Goal: Information Seeking & Learning: Learn about a topic

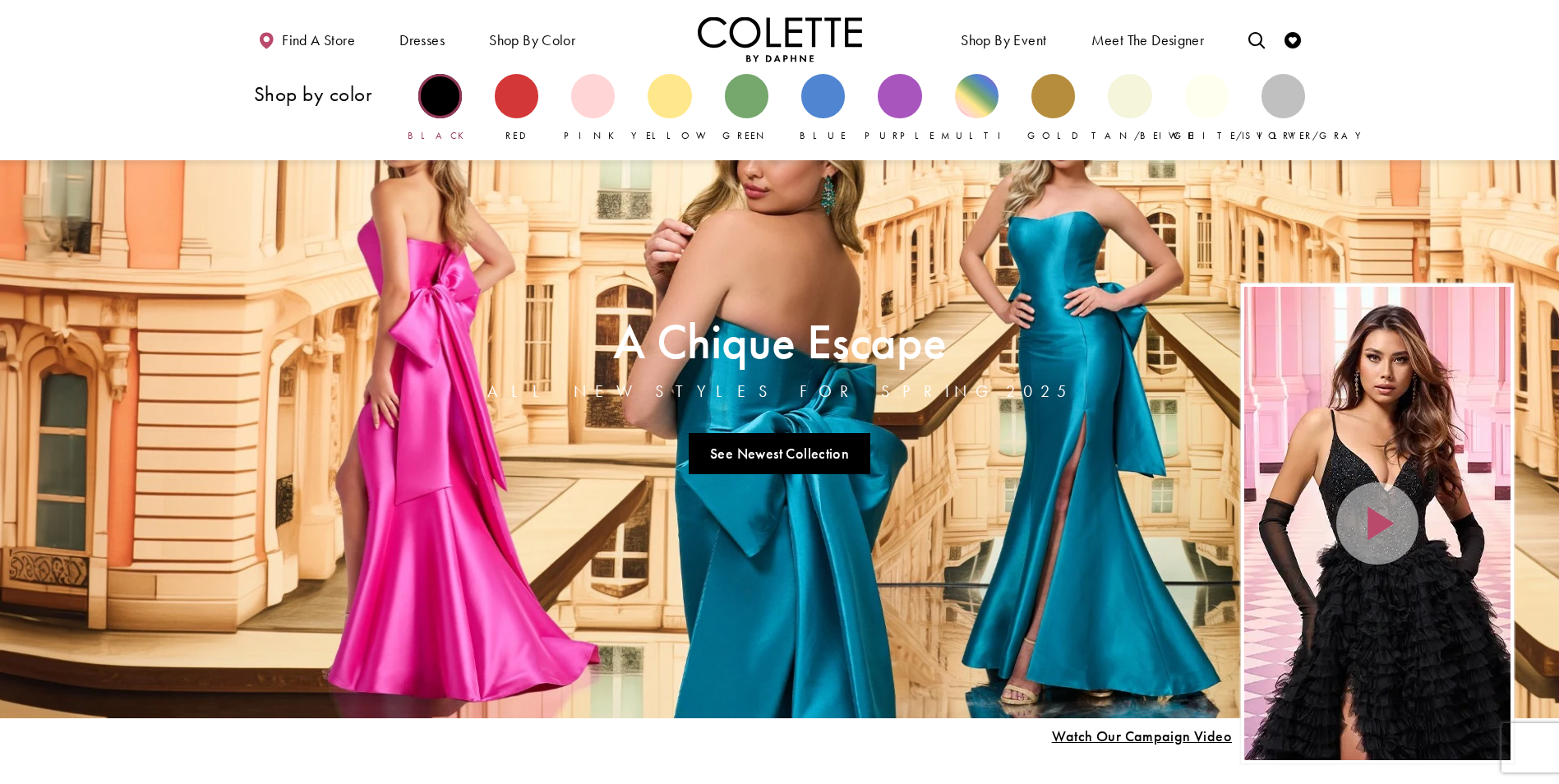
click at [442, 103] on div "Primary block" at bounding box center [440, 95] width 44 height 44
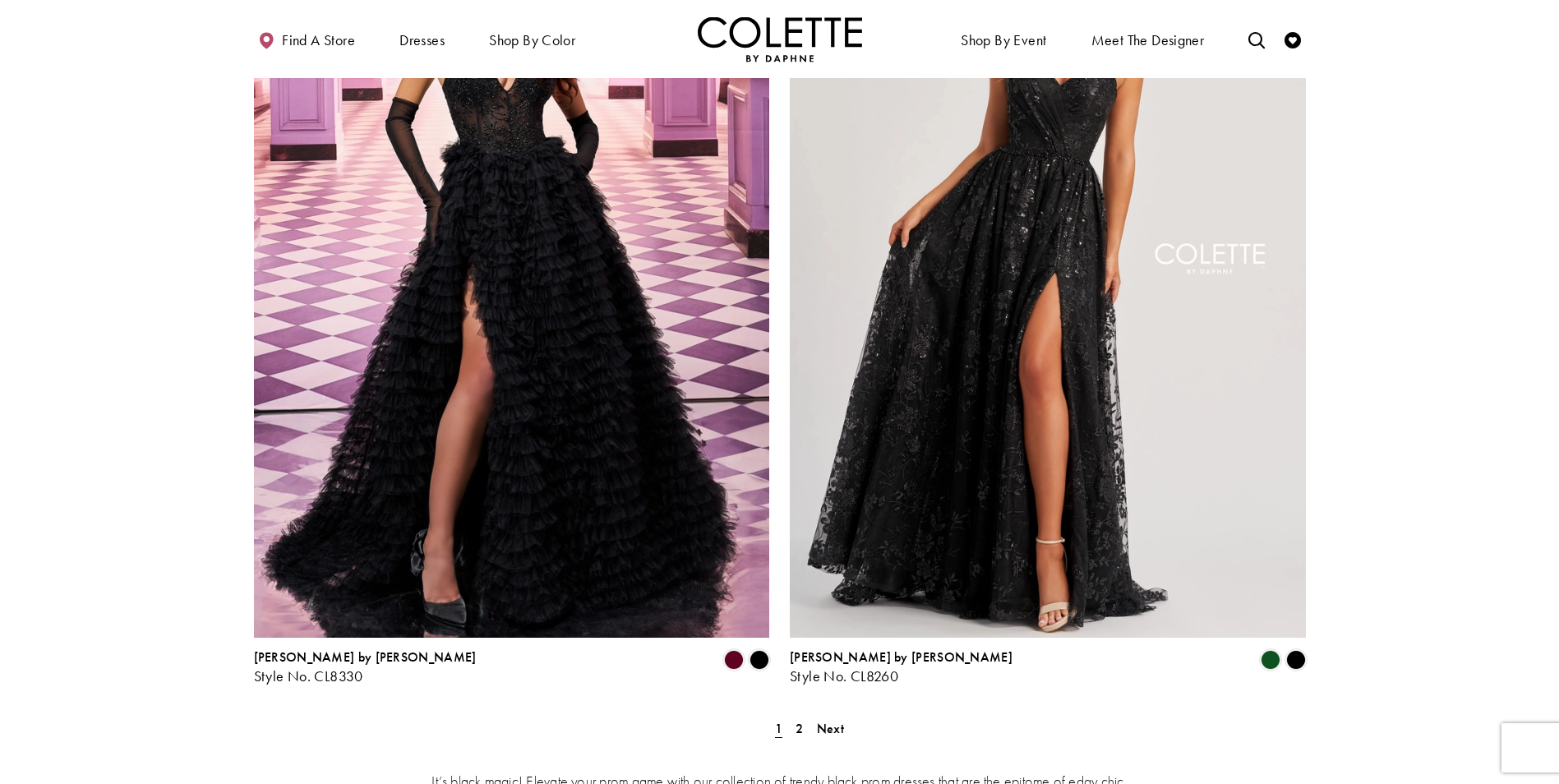
scroll to position [3041, 0]
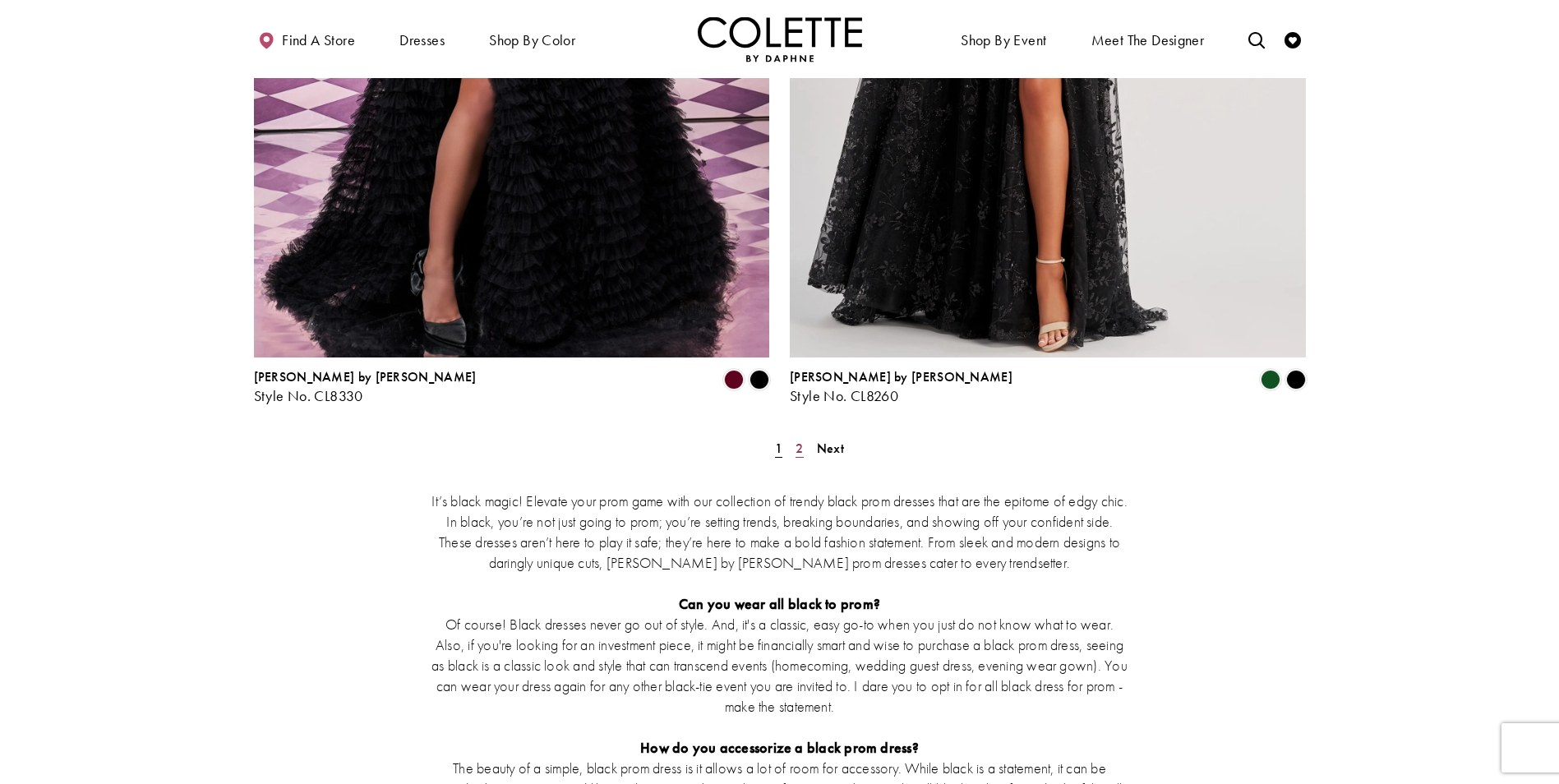
click at [801, 440] on span "2" at bounding box center [799, 448] width 7 height 17
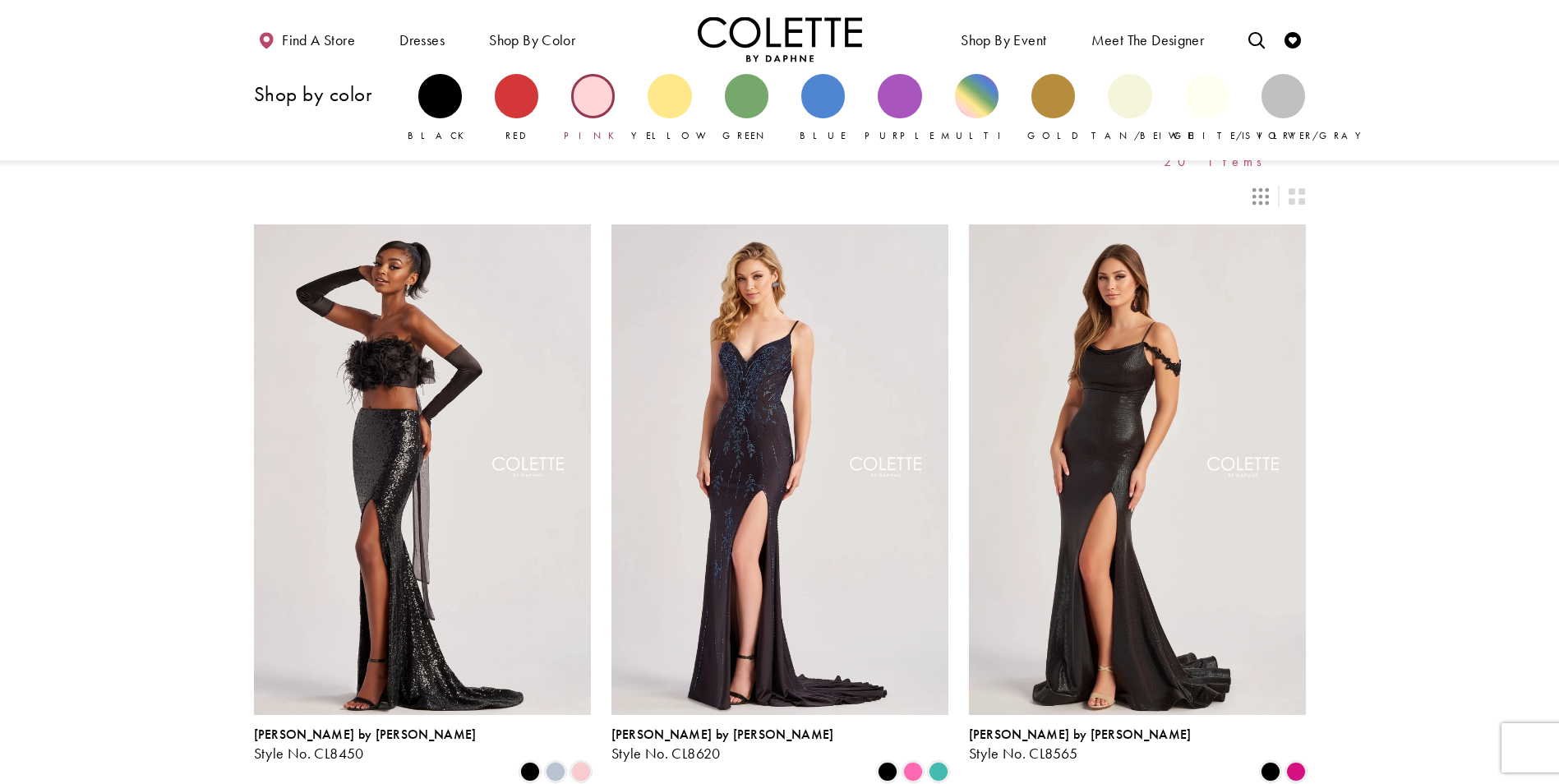
click at [592, 108] on div "Primary block" at bounding box center [592, 95] width 44 height 44
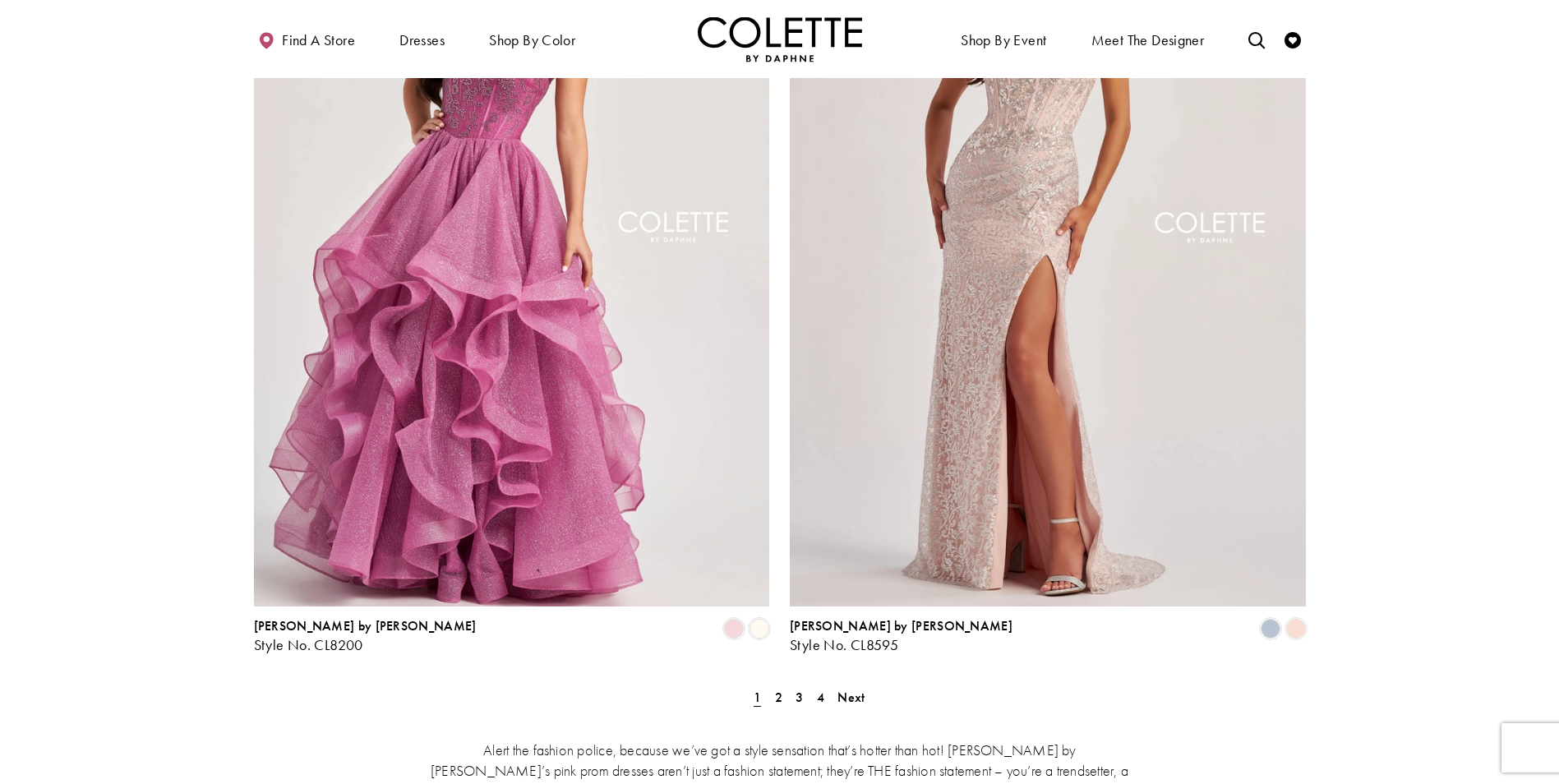
scroll to position [2958, 0]
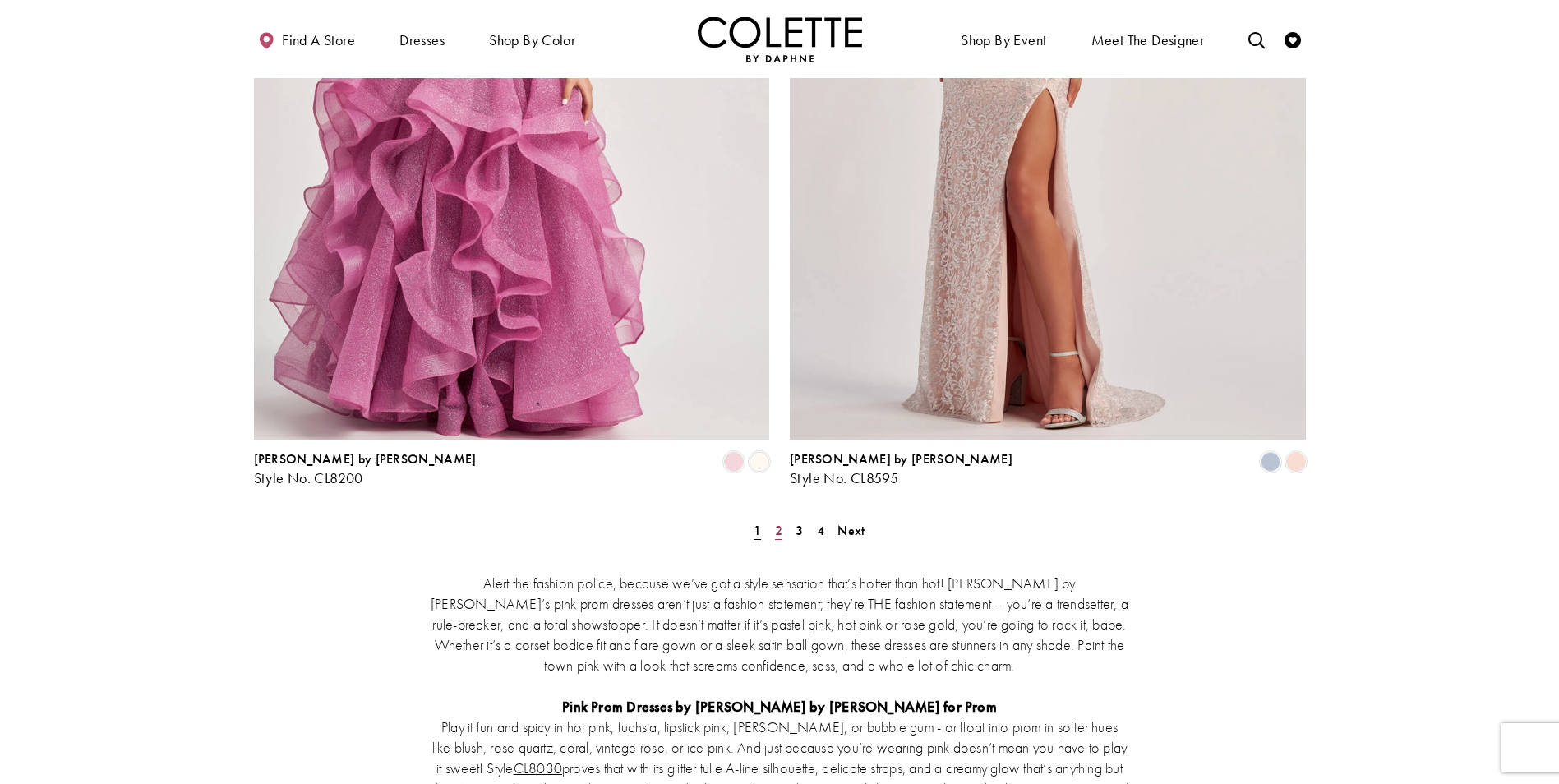
click at [782, 519] on link "2" at bounding box center [778, 530] width 17 height 24
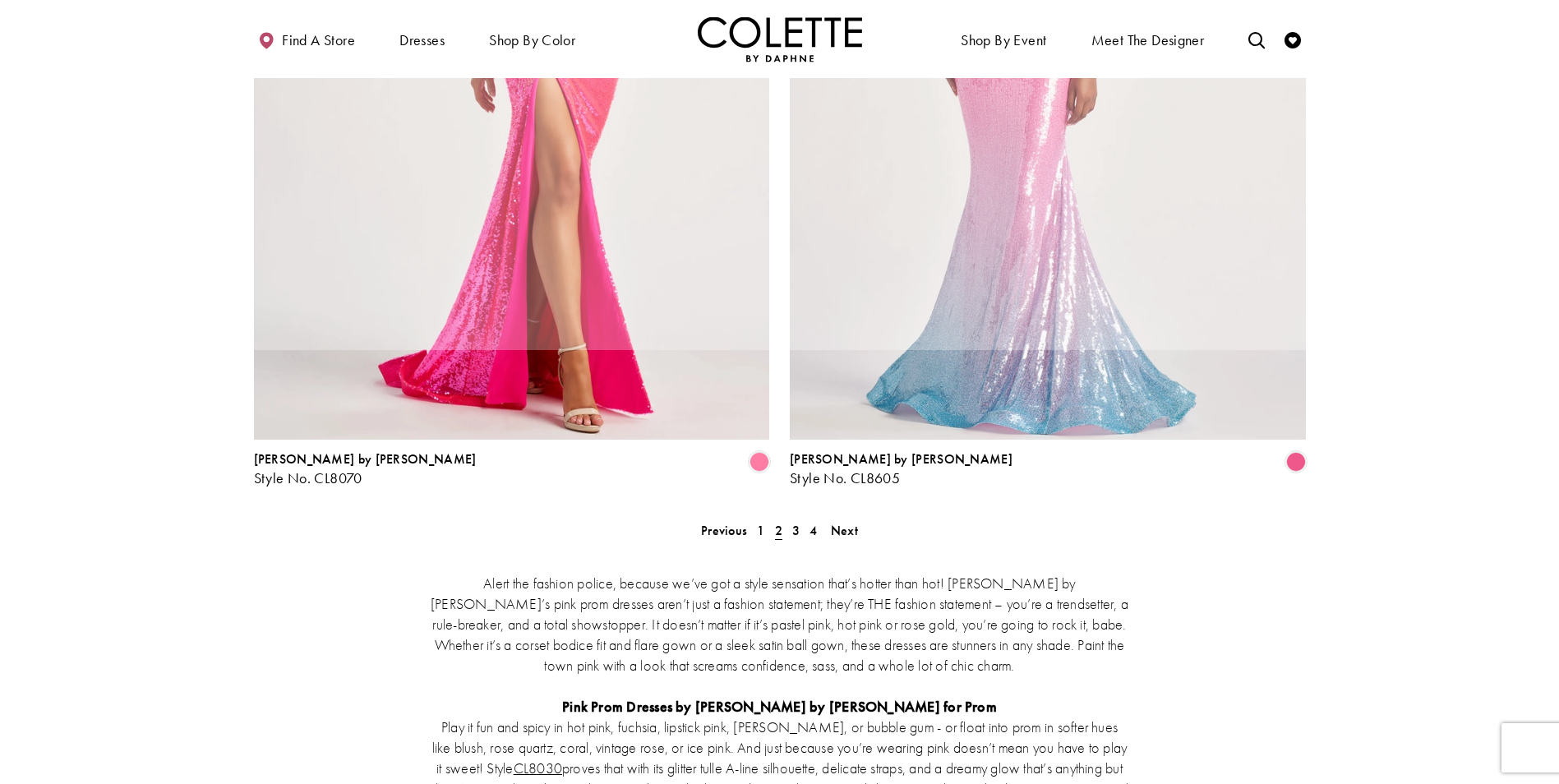
scroll to position [89, 0]
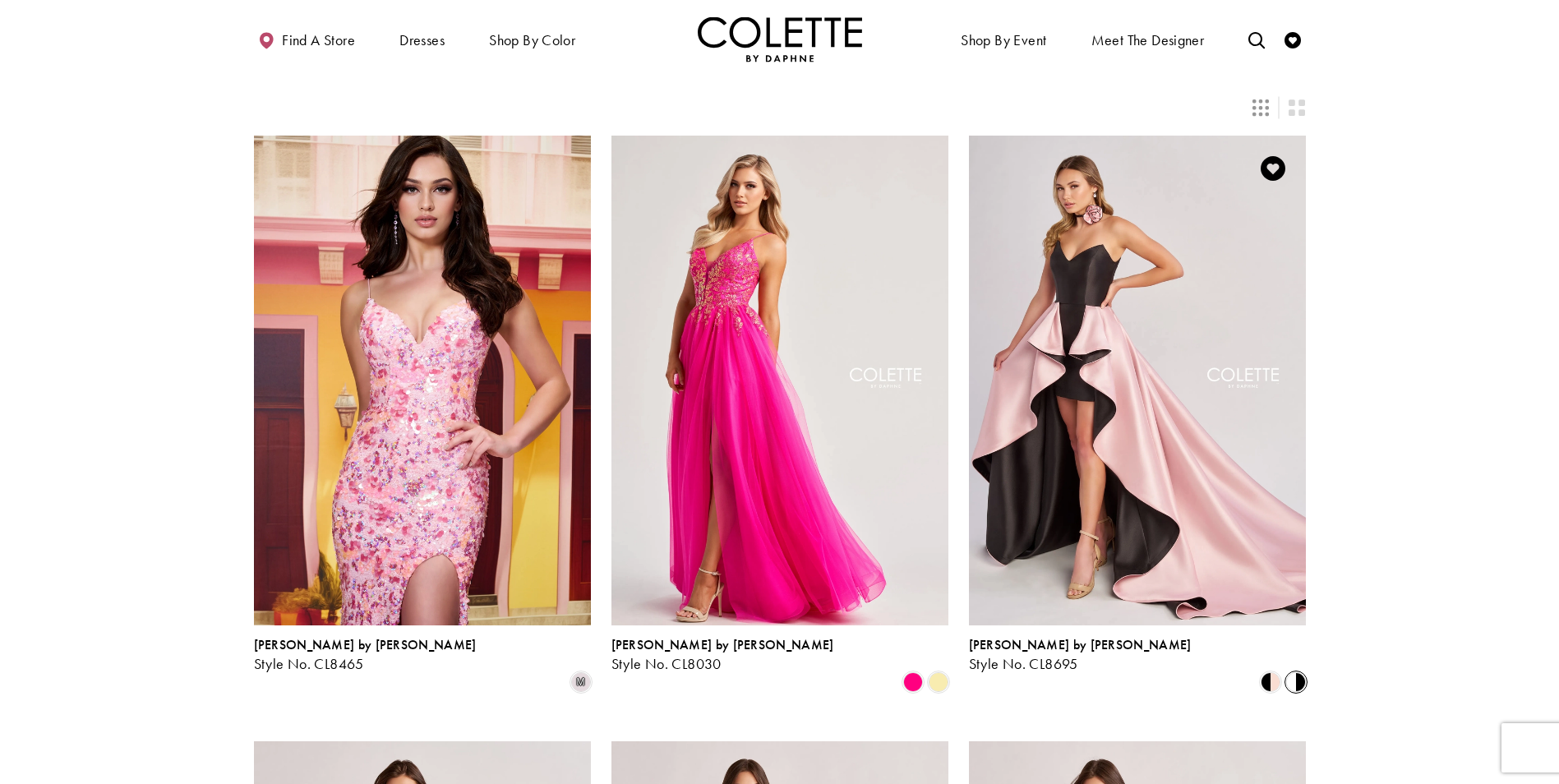
click at [1308, 581] on div "Colette by Daphne Style No. CL8695 Skip Color List #aab1332843 to end Color Lis…" at bounding box center [1137, 414] width 358 height 606
click at [1303, 672] on span "Product List" at bounding box center [1296, 682] width 20 height 20
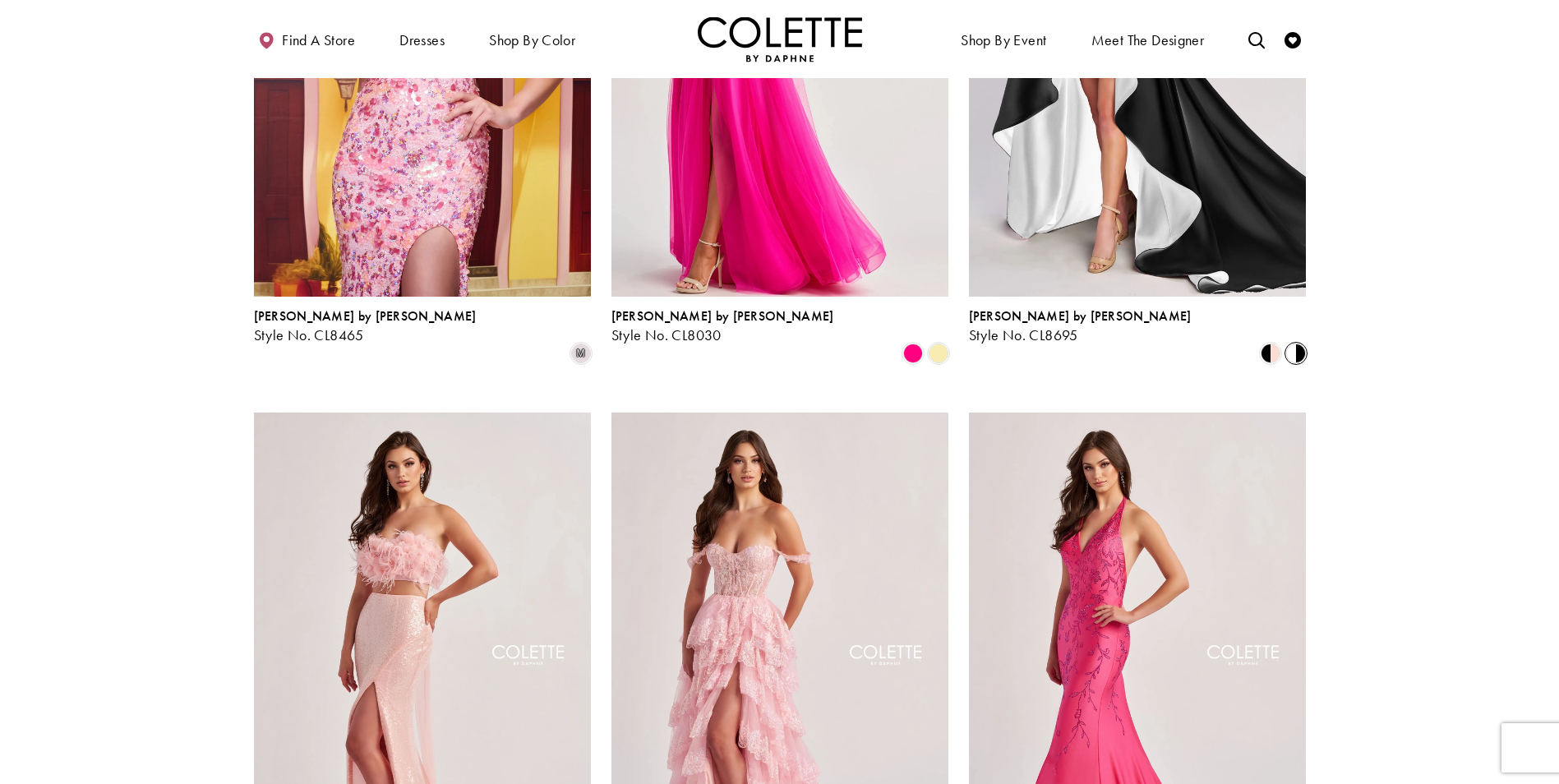
scroll to position [582, 0]
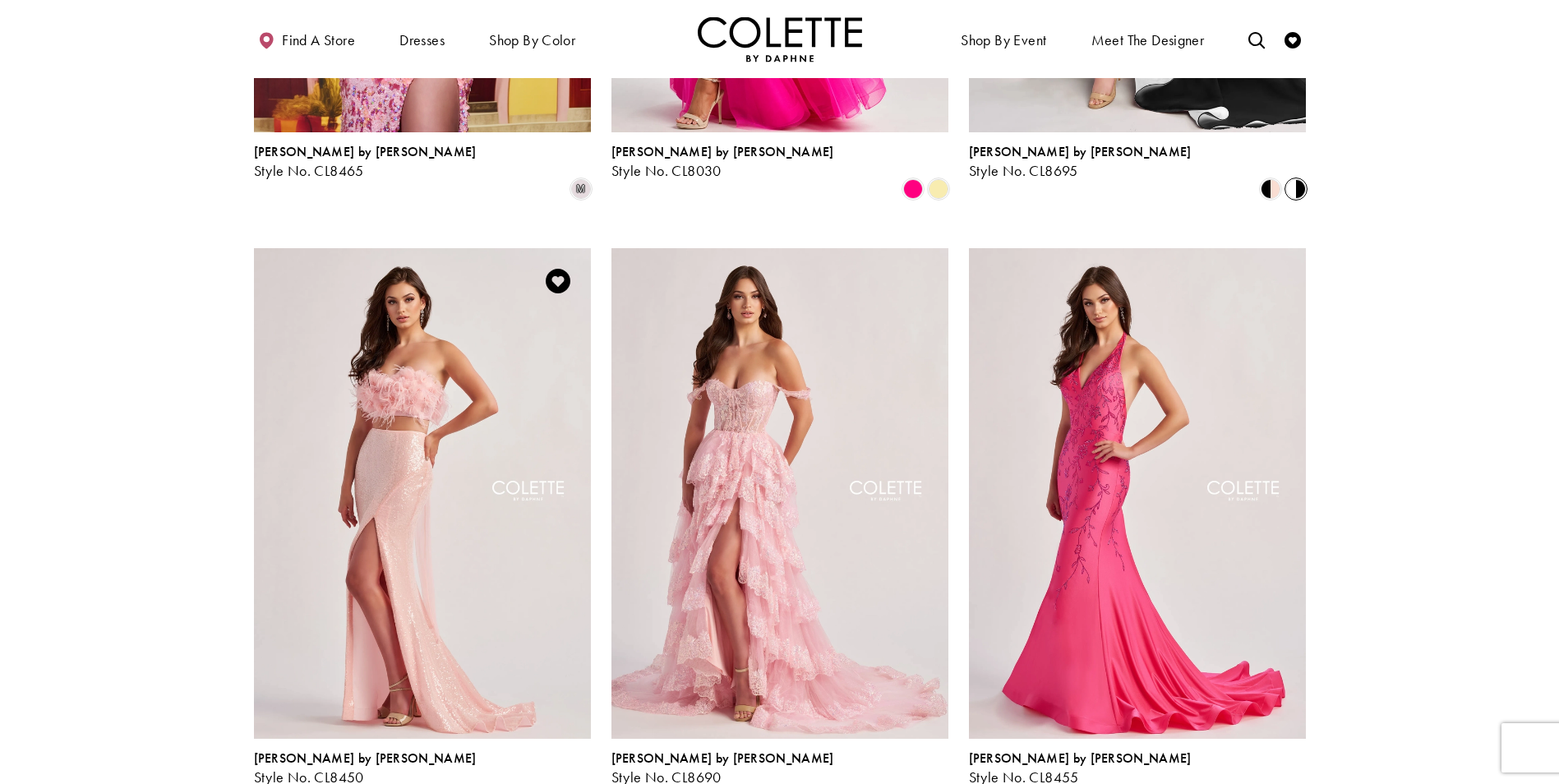
click at [559, 783] on span "Product List" at bounding box center [556, 796] width 20 height 20
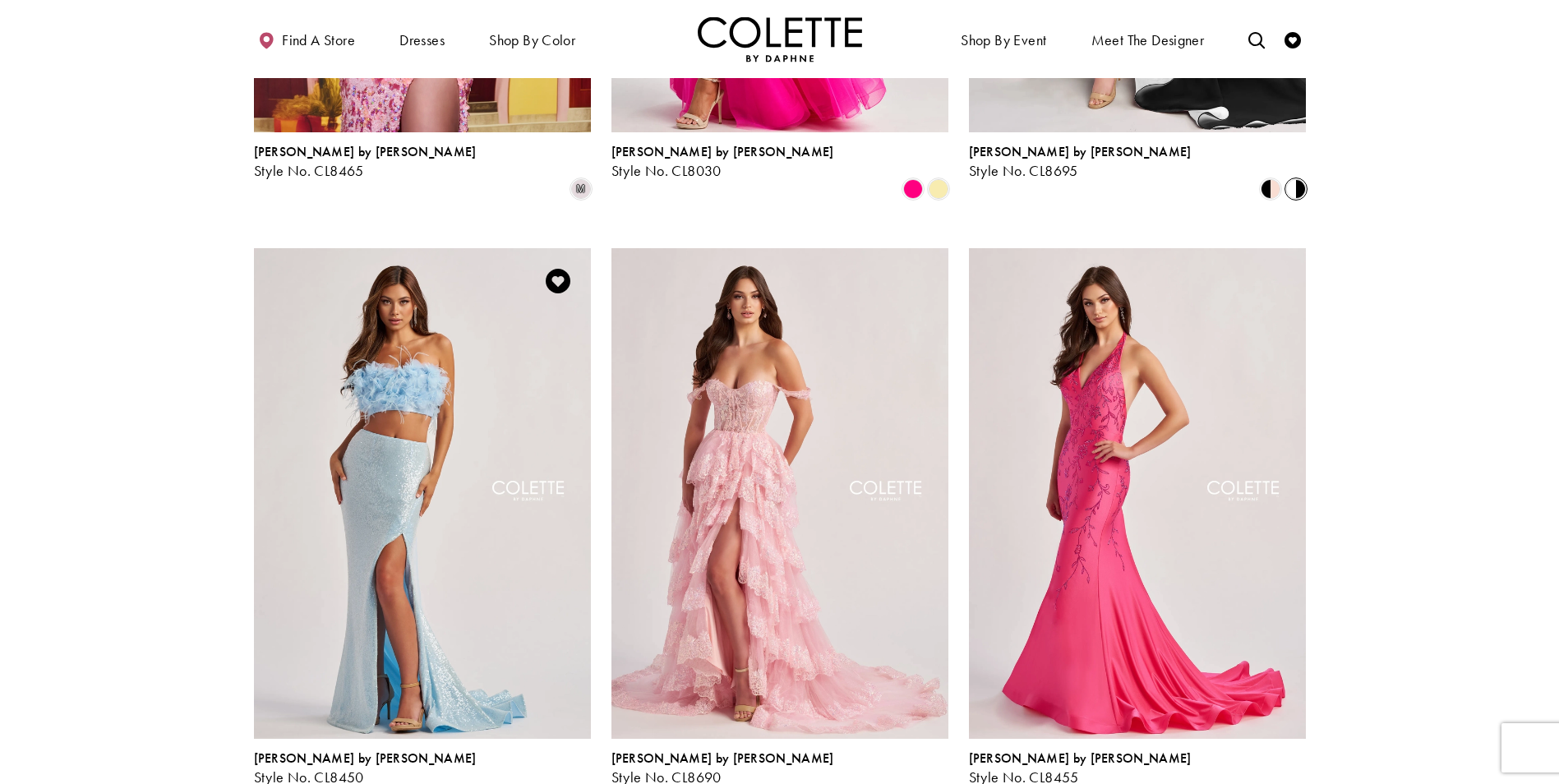
click at [532, 783] on span "Product List" at bounding box center [530, 796] width 20 height 20
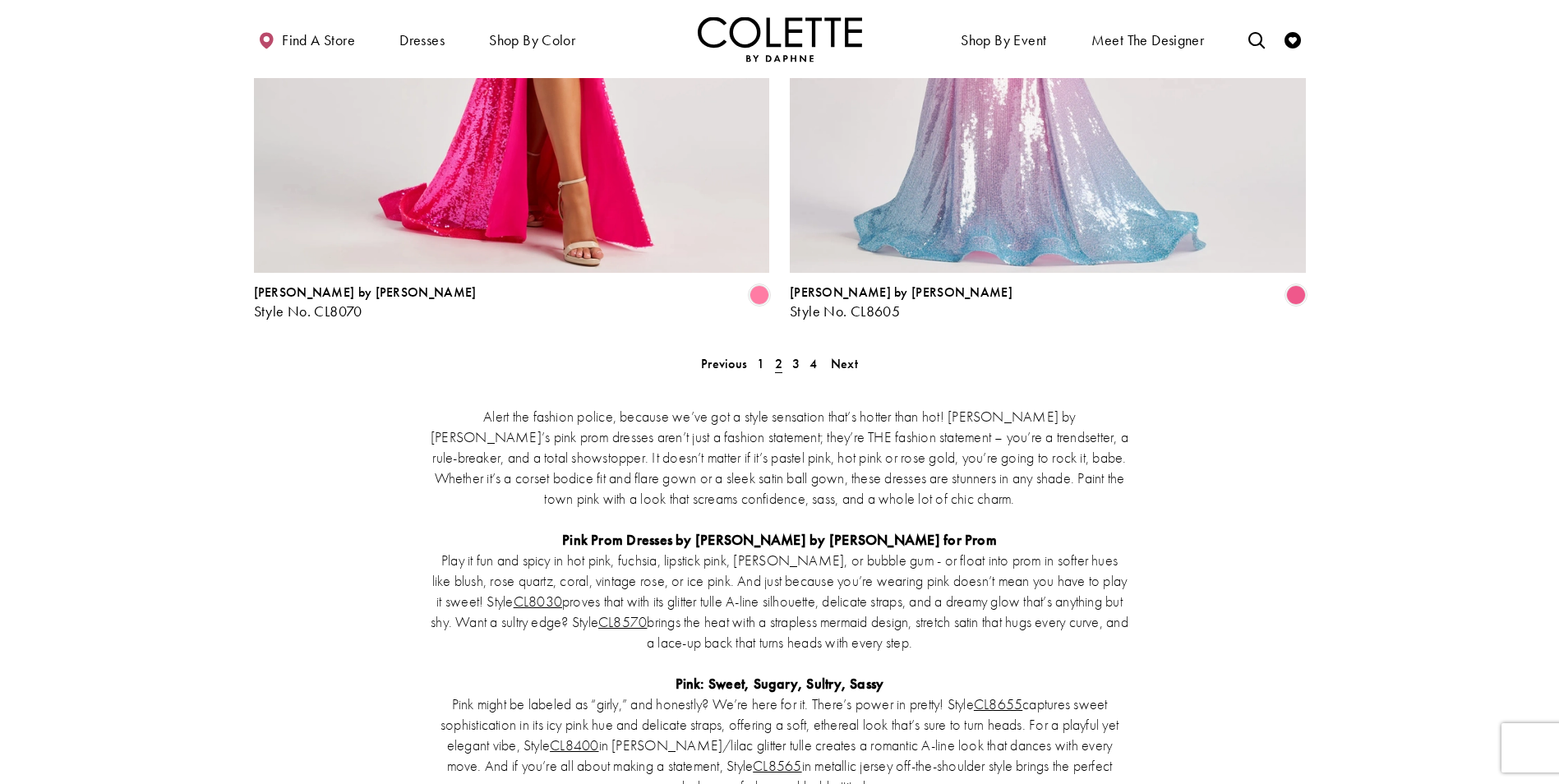
scroll to position [2883, 0]
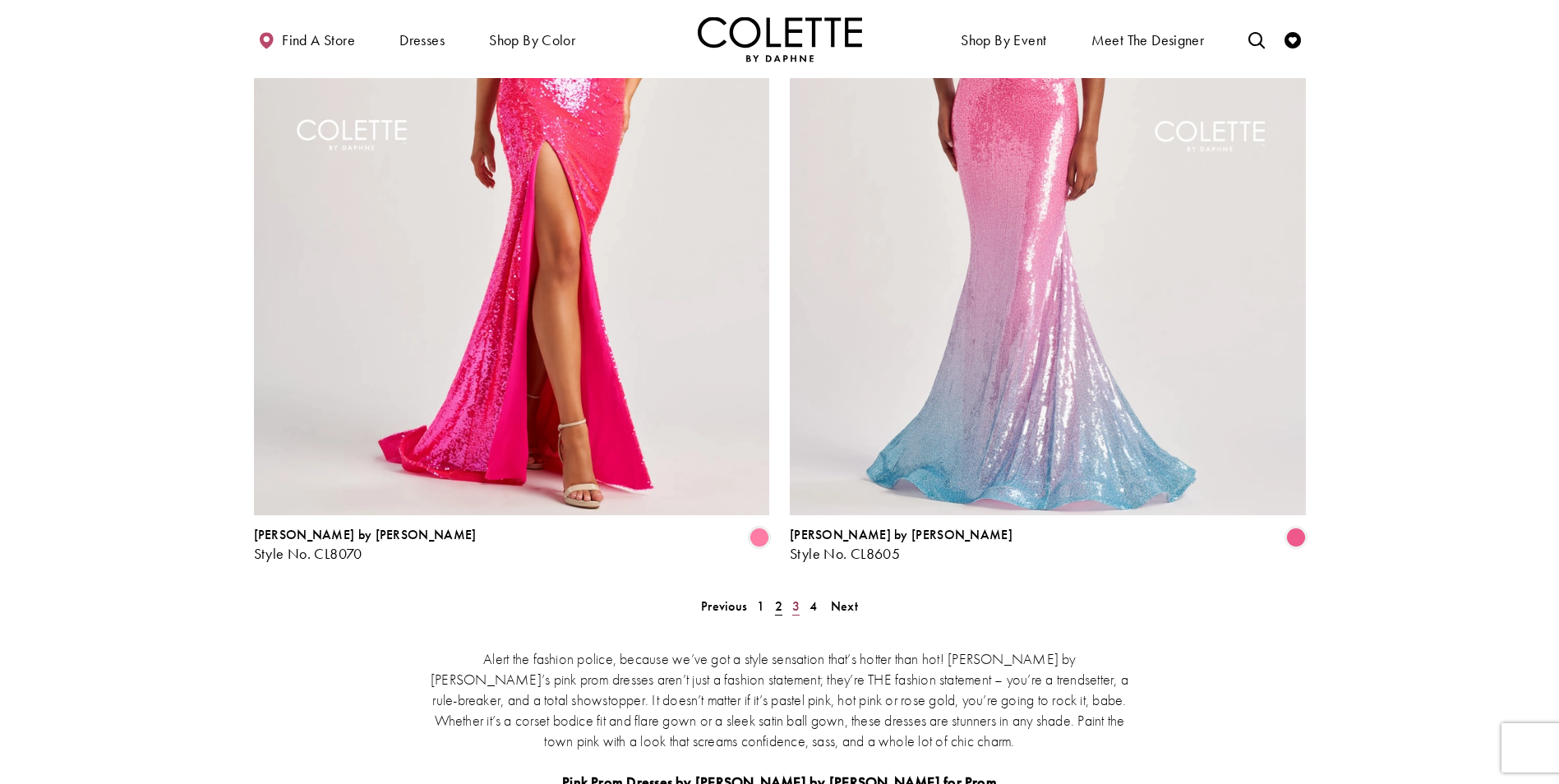
click at [795, 597] on span "3" at bounding box center [796, 606] width 7 height 17
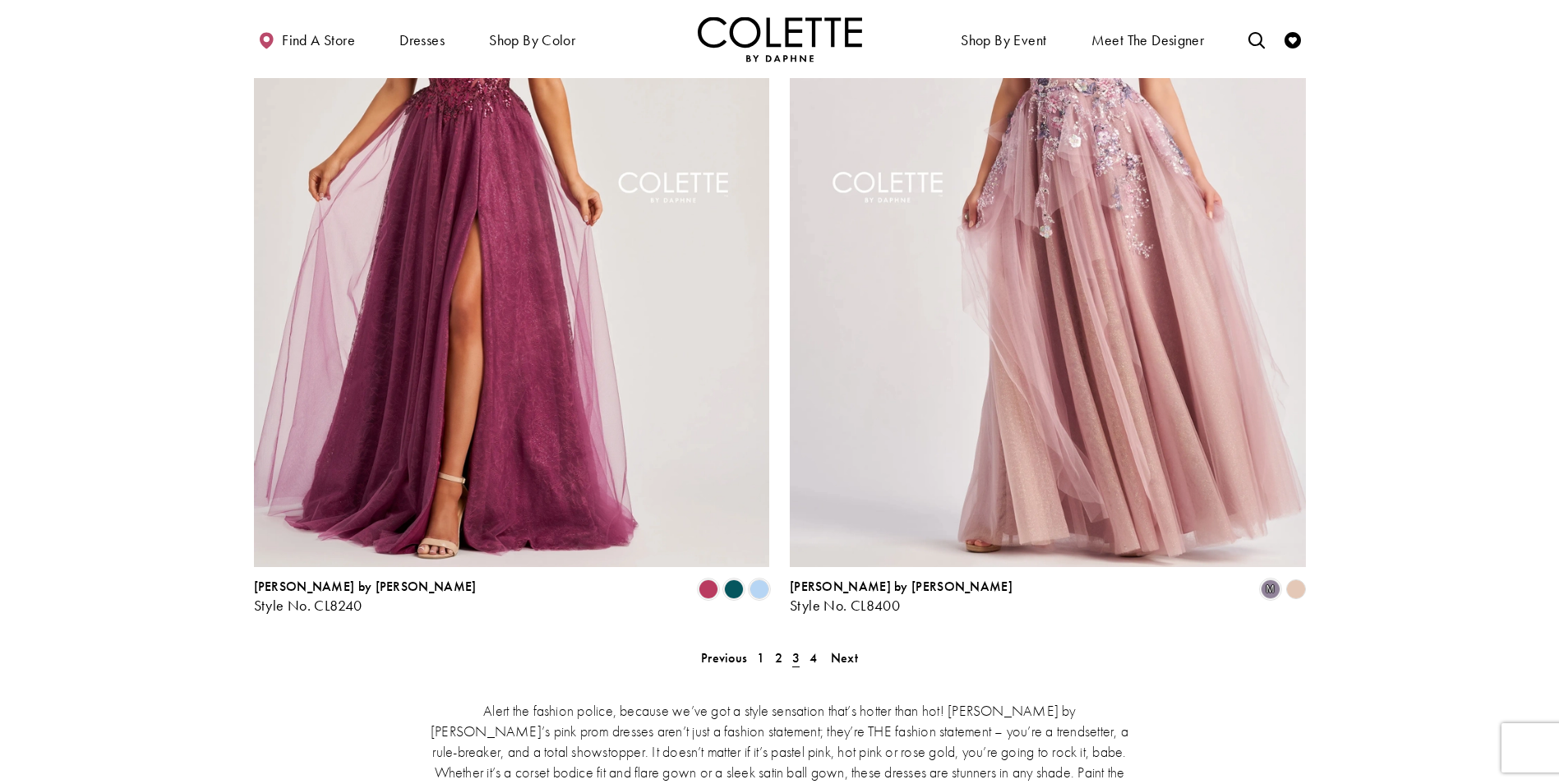
scroll to position [3129, 0]
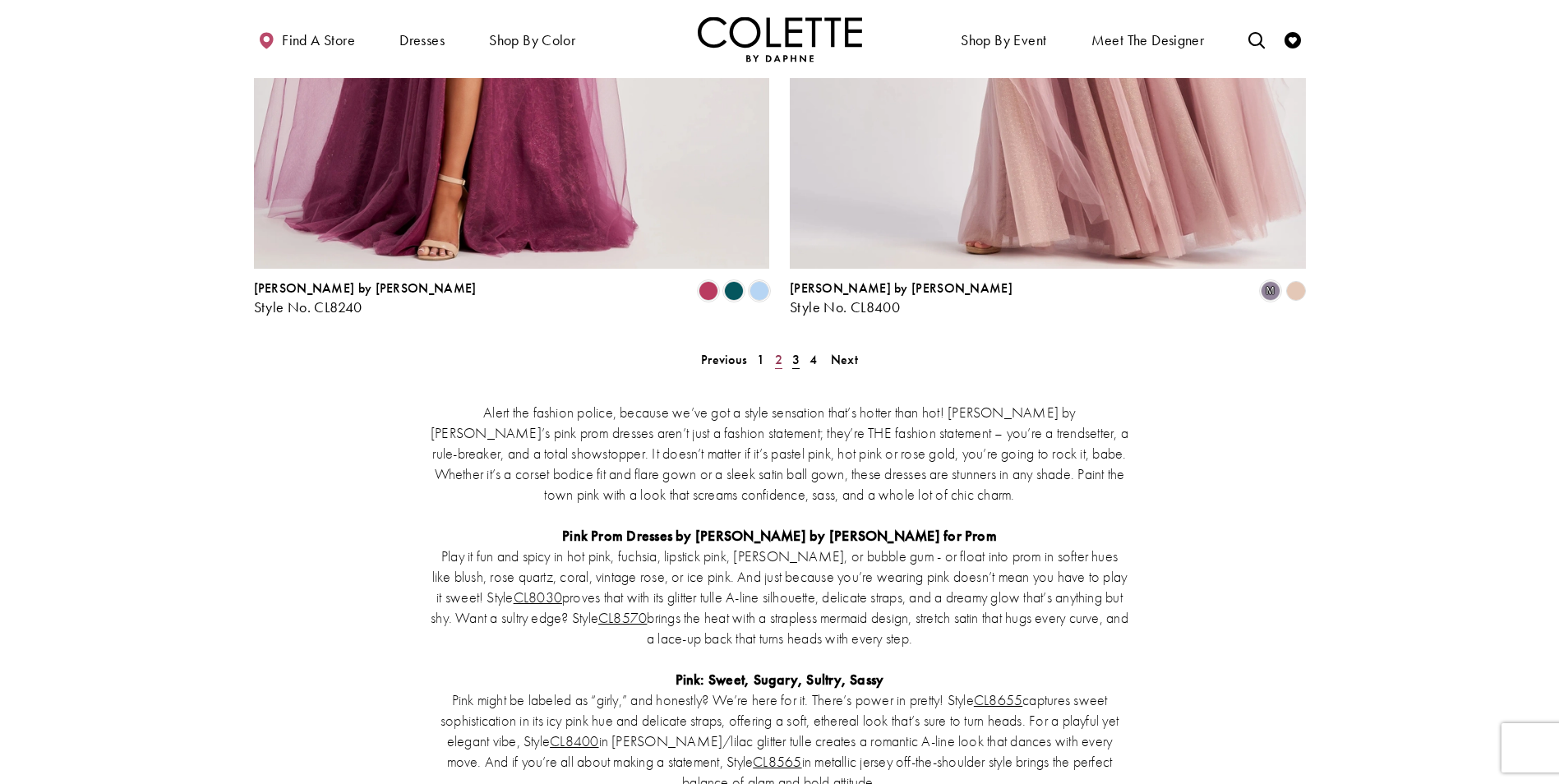
click at [780, 351] on span "2" at bounding box center [778, 359] width 7 height 17
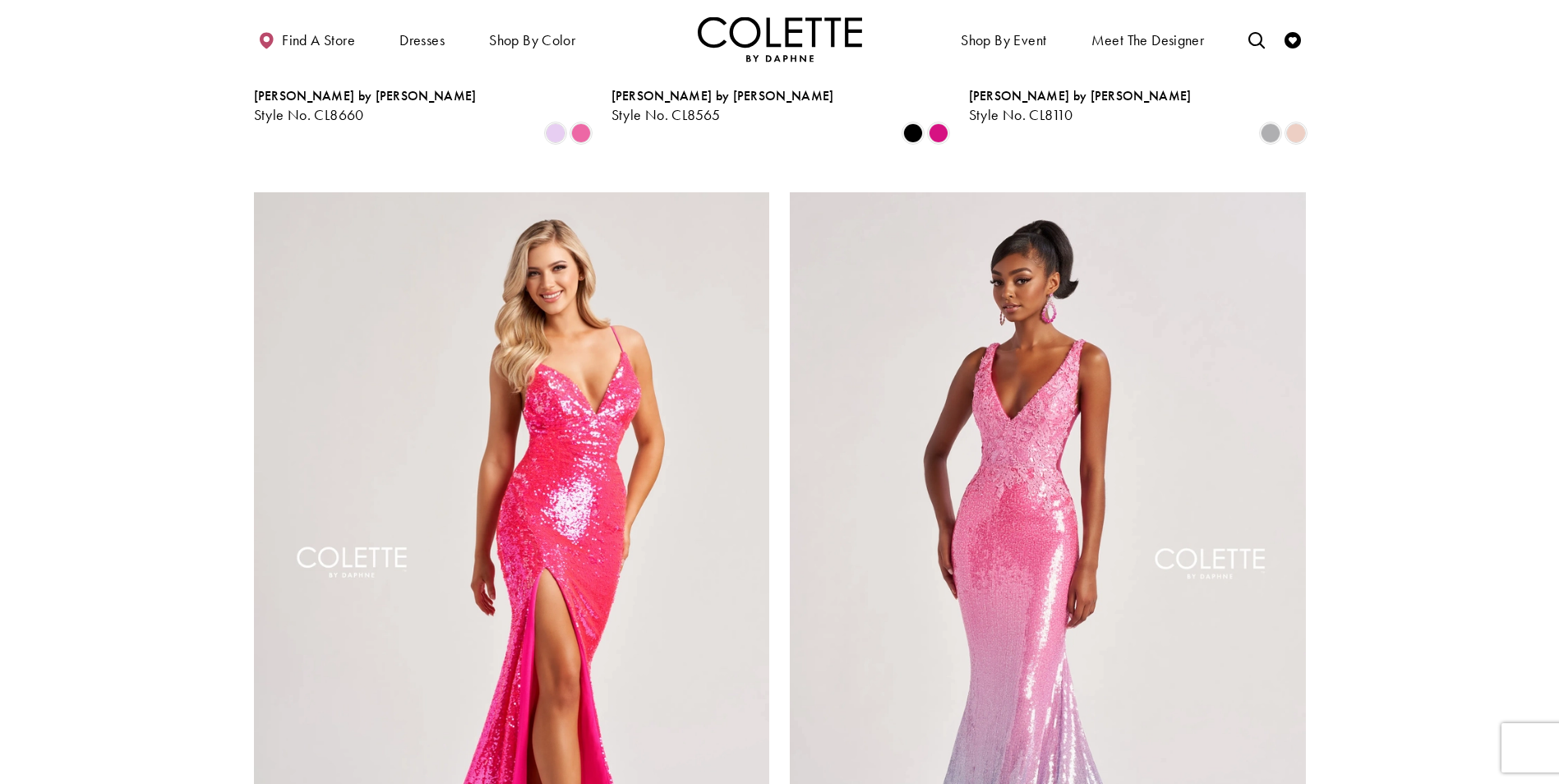
scroll to position [2712, 0]
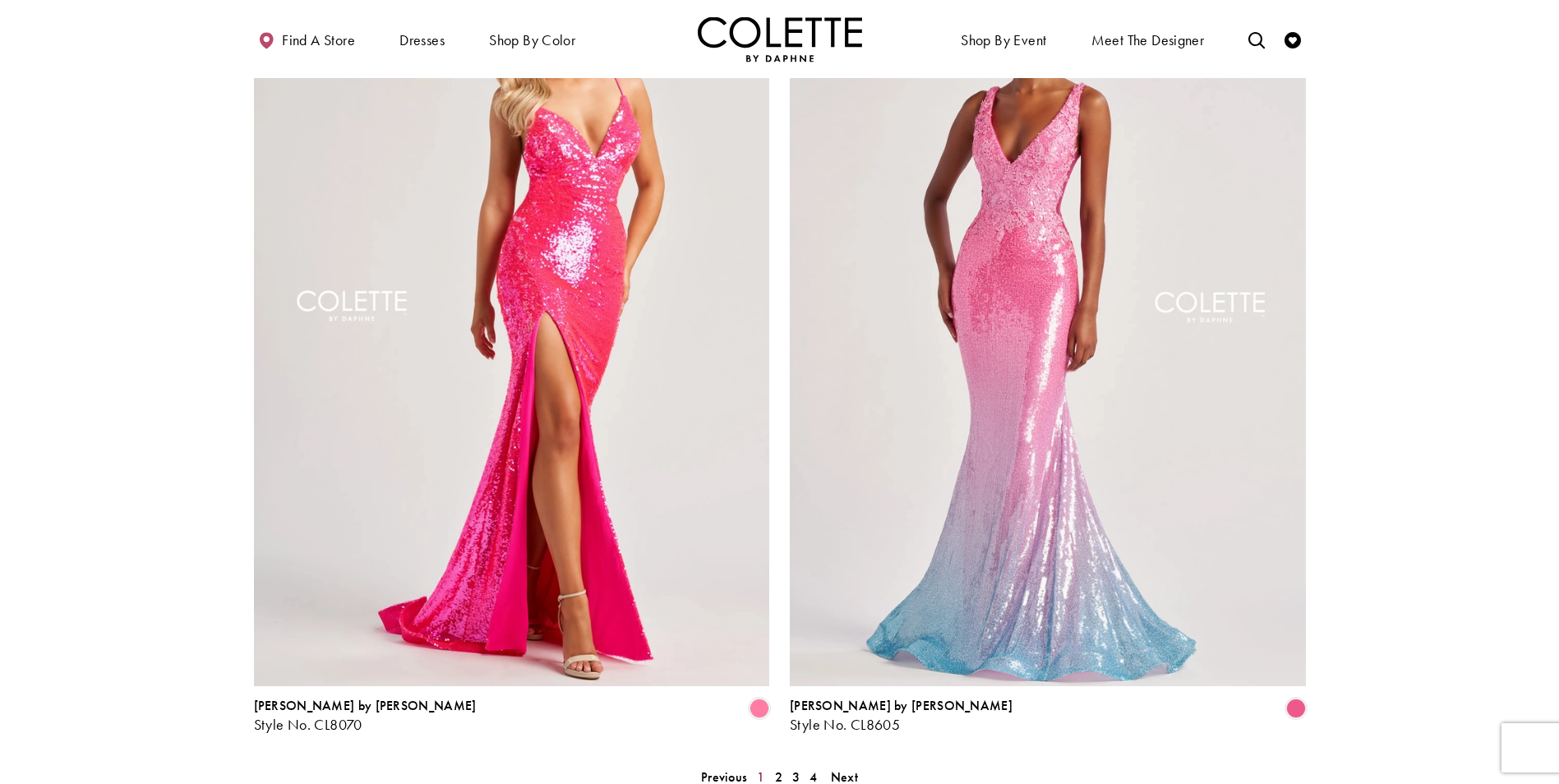
click at [758, 768] on span "1" at bounding box center [760, 777] width 7 height 17
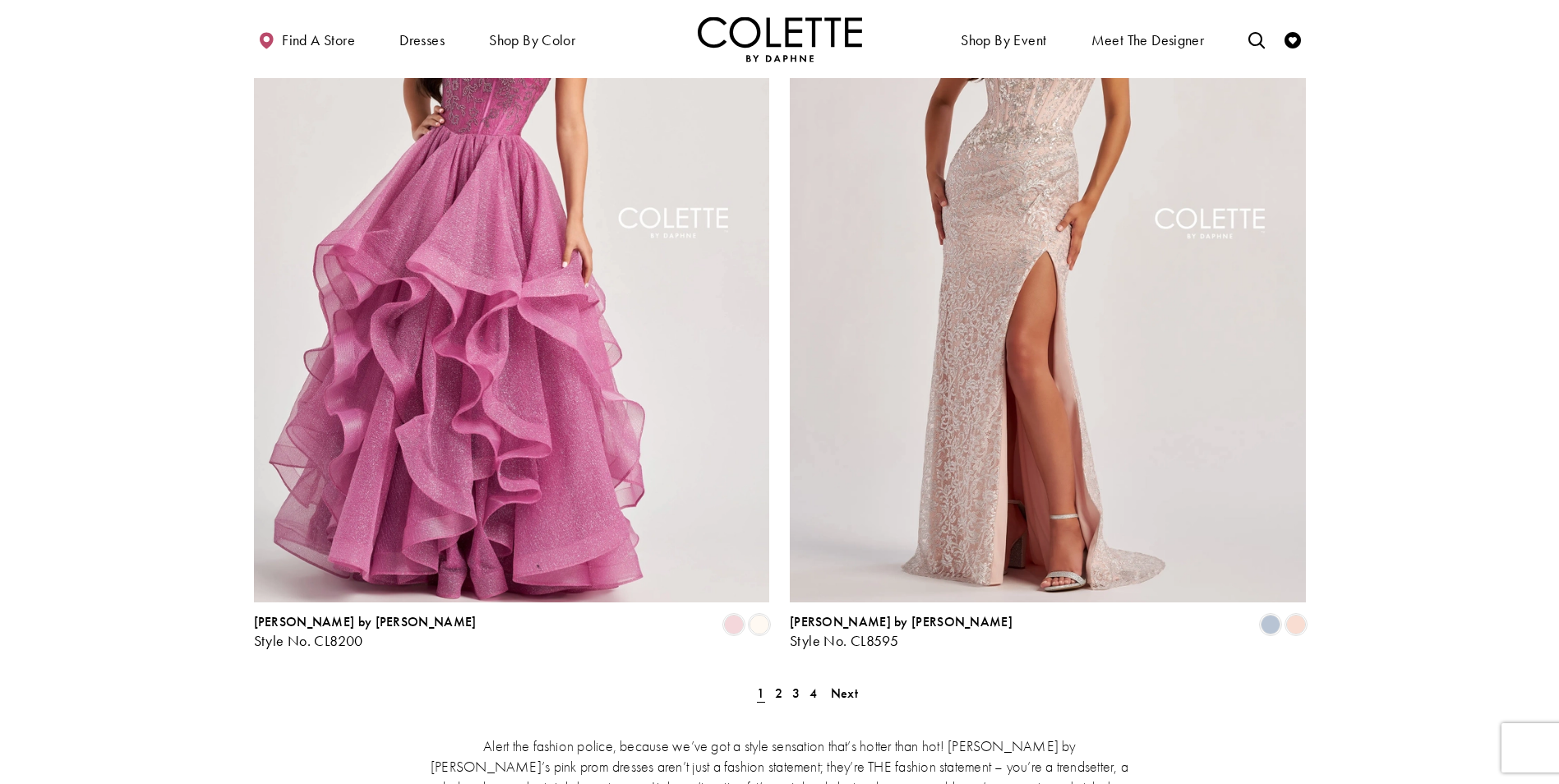
scroll to position [2965, 0]
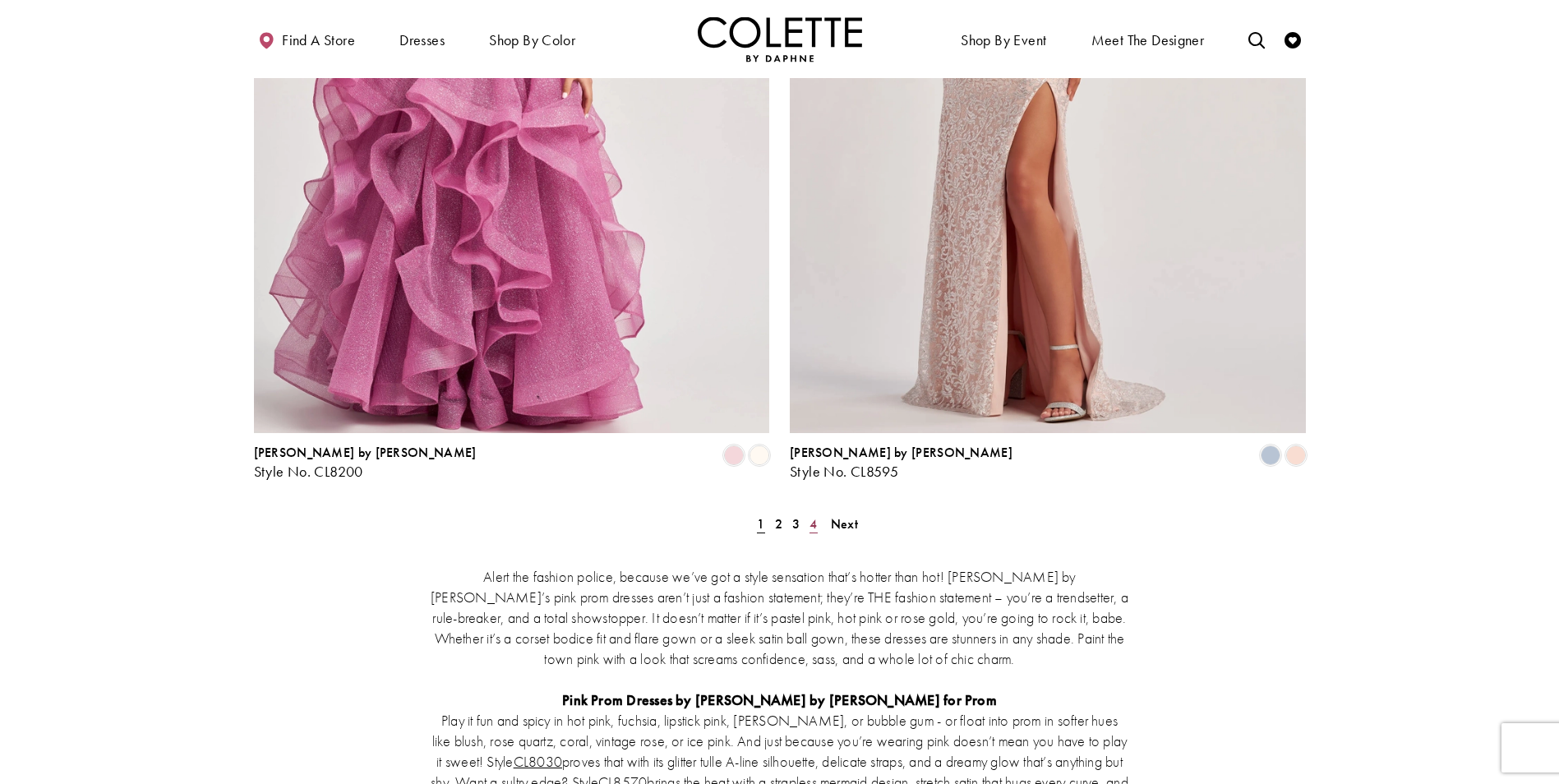
click at [818, 512] on link "4" at bounding box center [813, 523] width 17 height 24
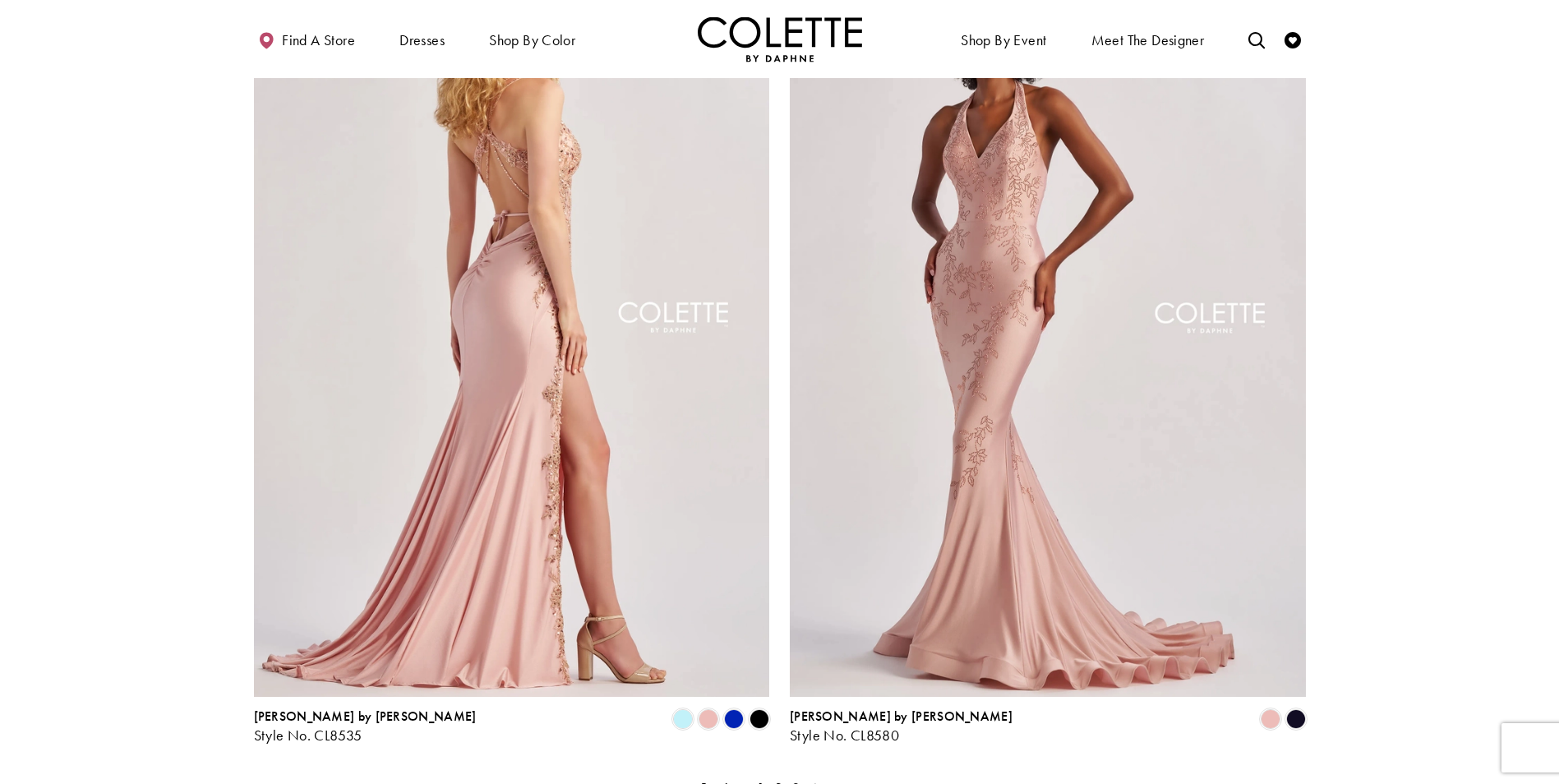
scroll to position [499, 0]
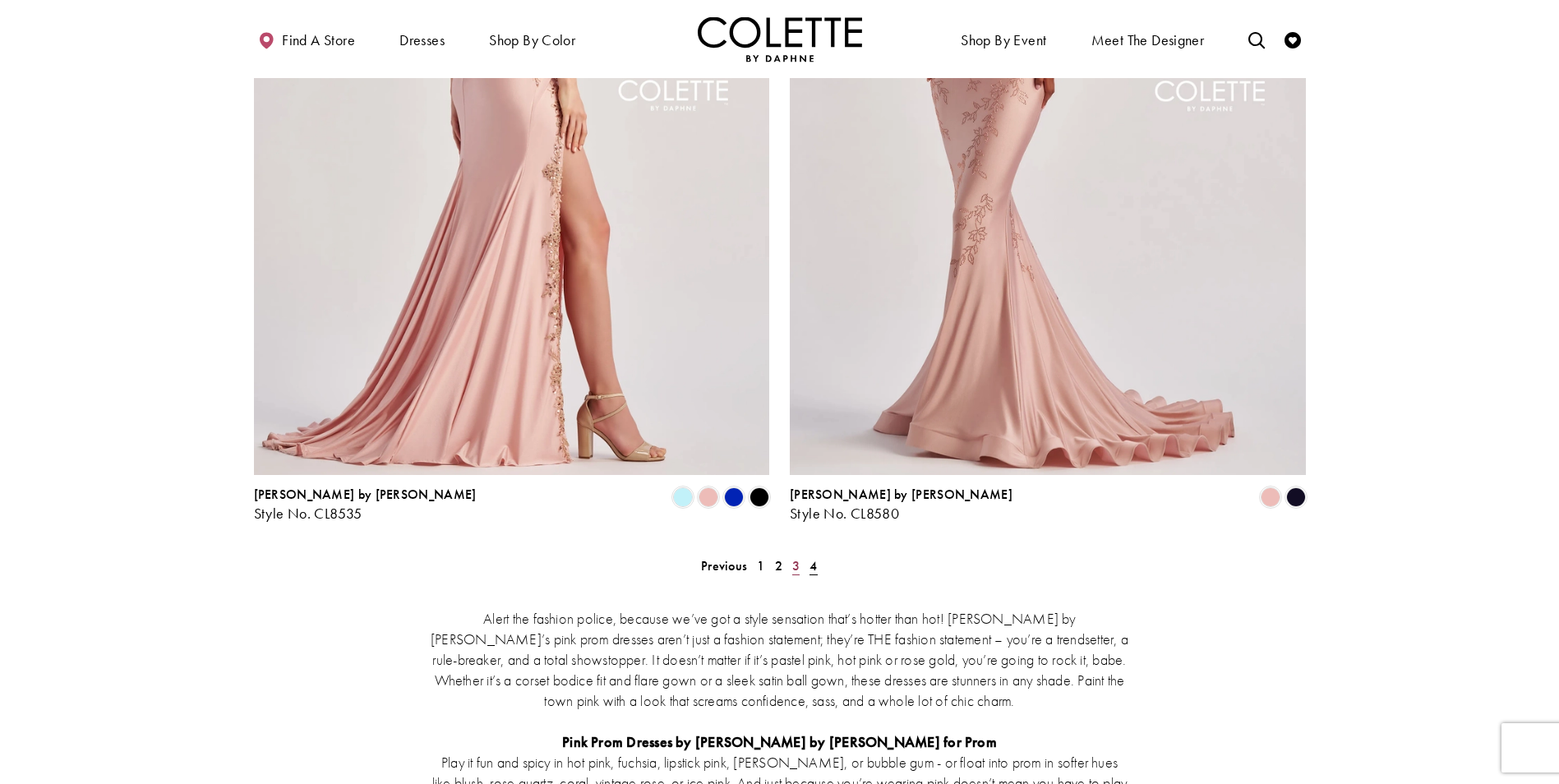
click at [791, 554] on link "3" at bounding box center [796, 566] width 17 height 24
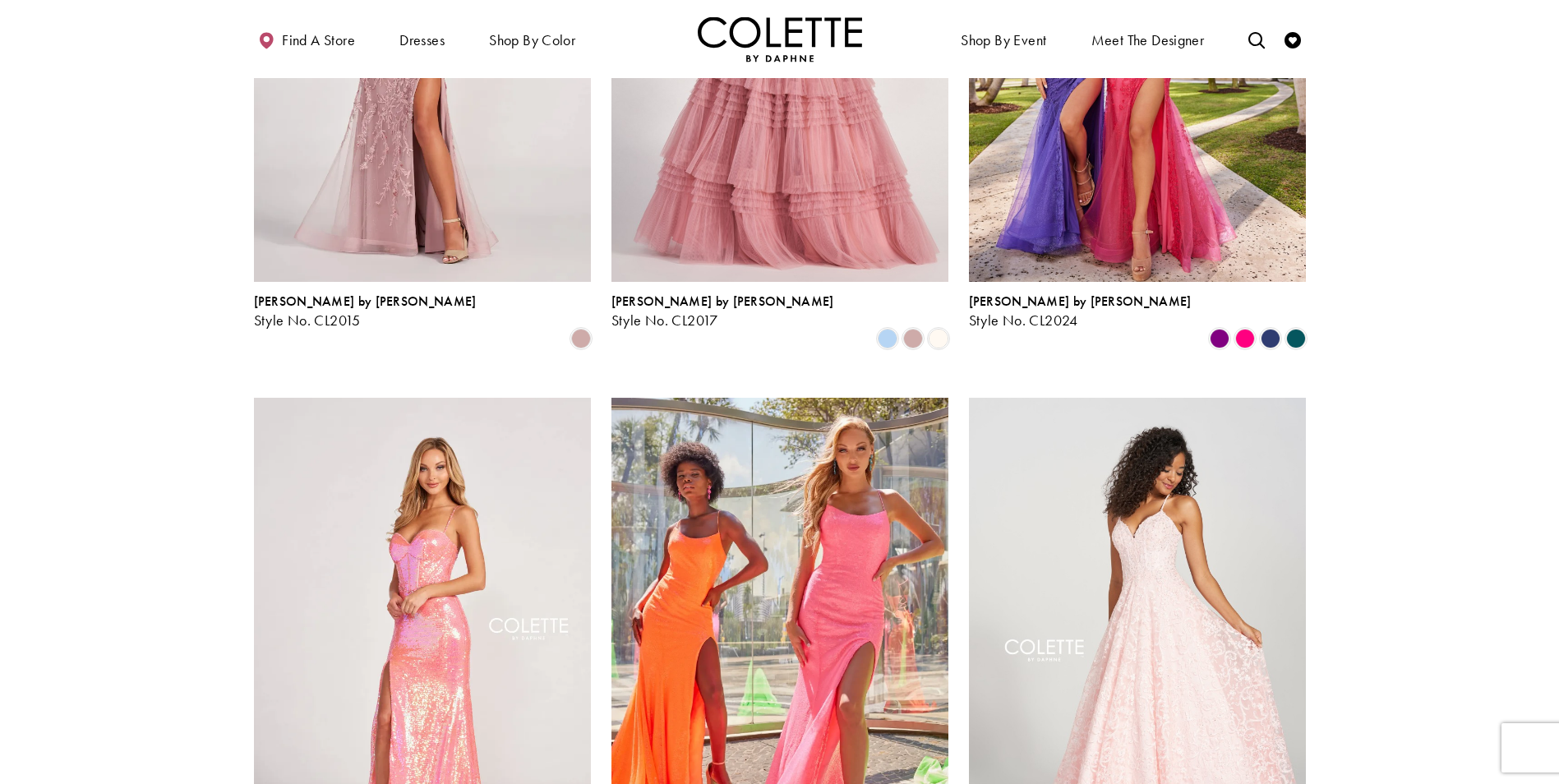
scroll to position [1732, 0]
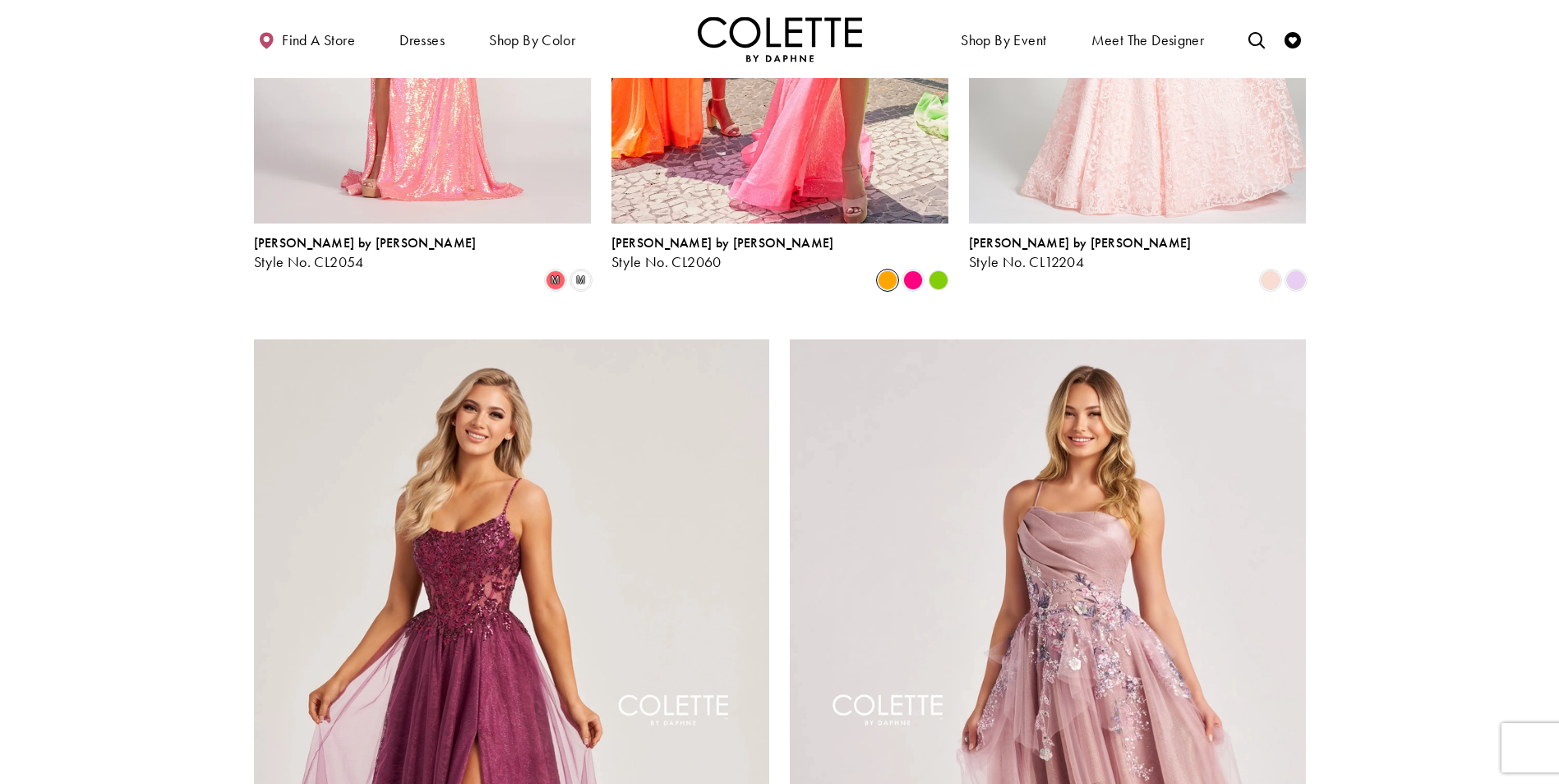
scroll to position [2801, 0]
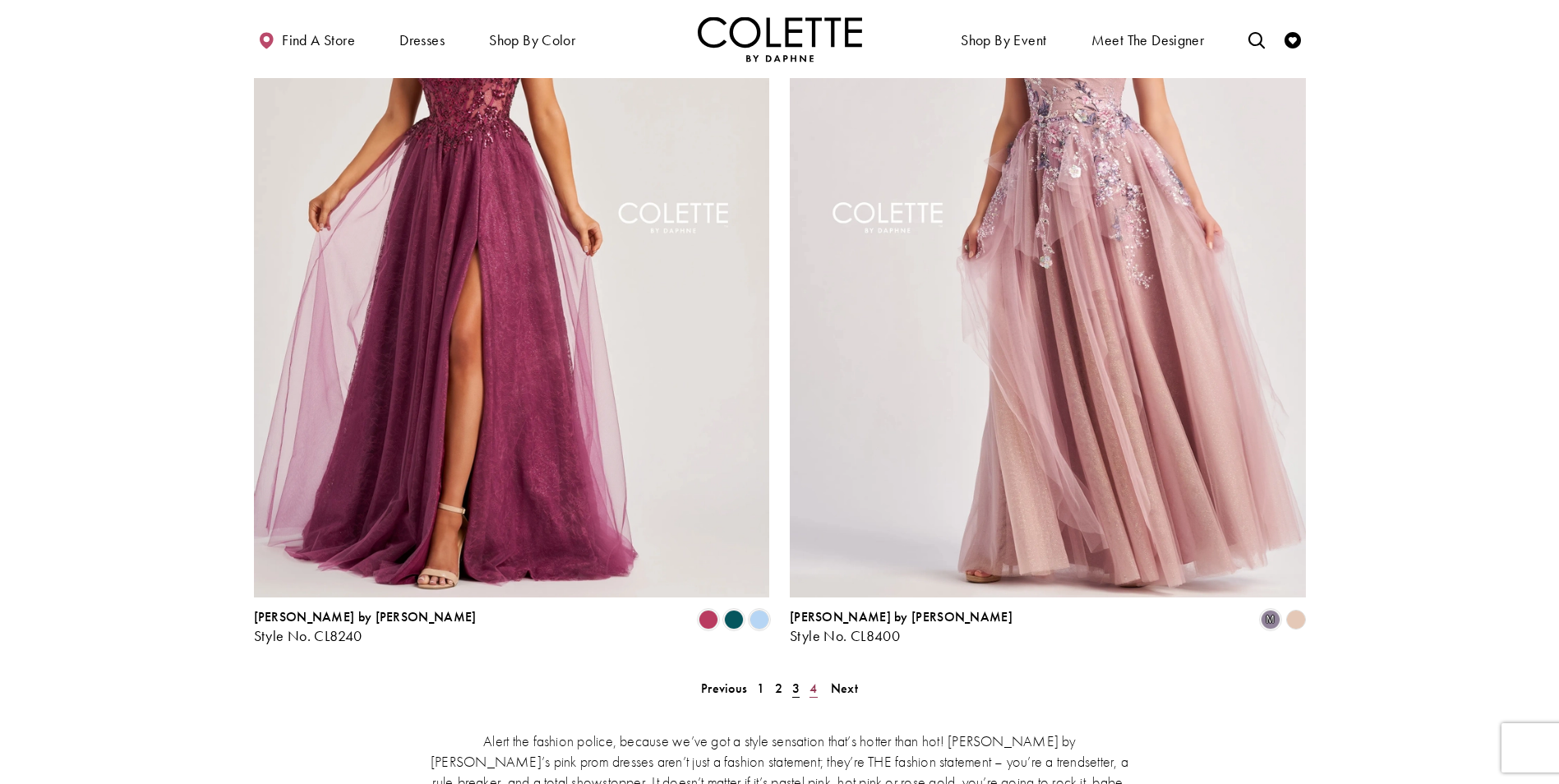
click at [816, 679] on span "4" at bounding box center [813, 688] width 7 height 17
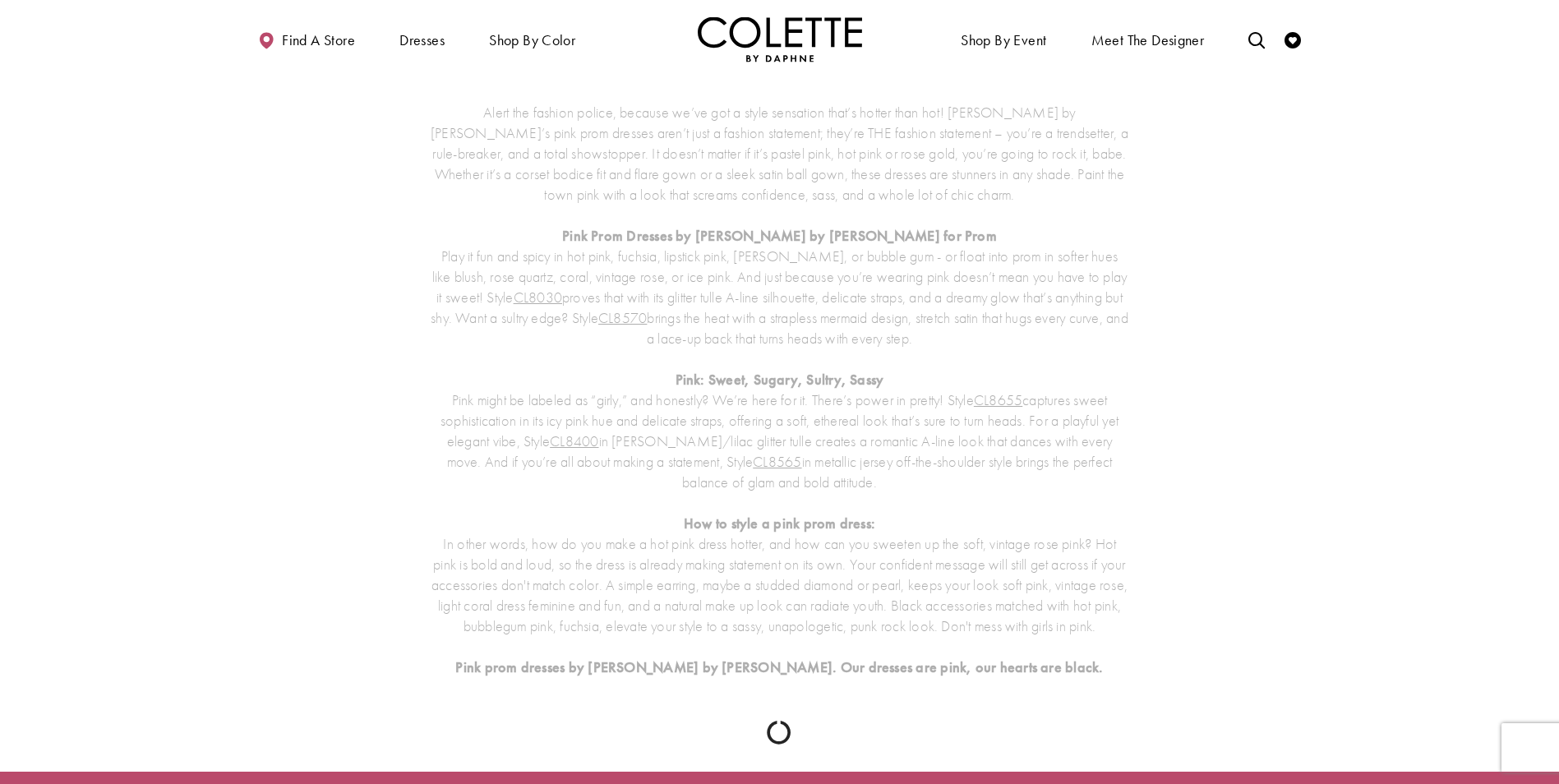
scroll to position [89, 0]
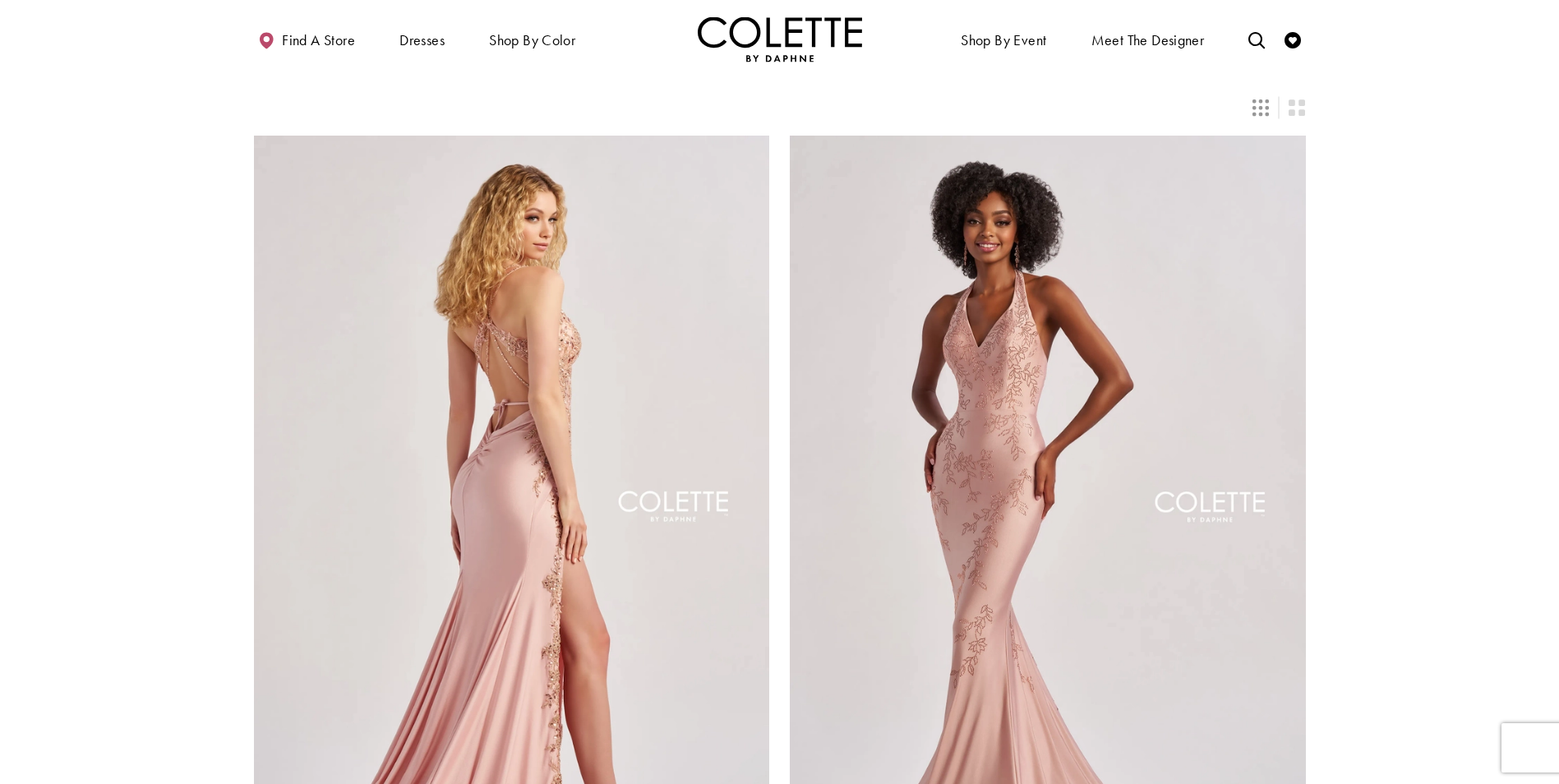
click at [1413, 449] on section at bounding box center [779, 516] width 1559 height 833
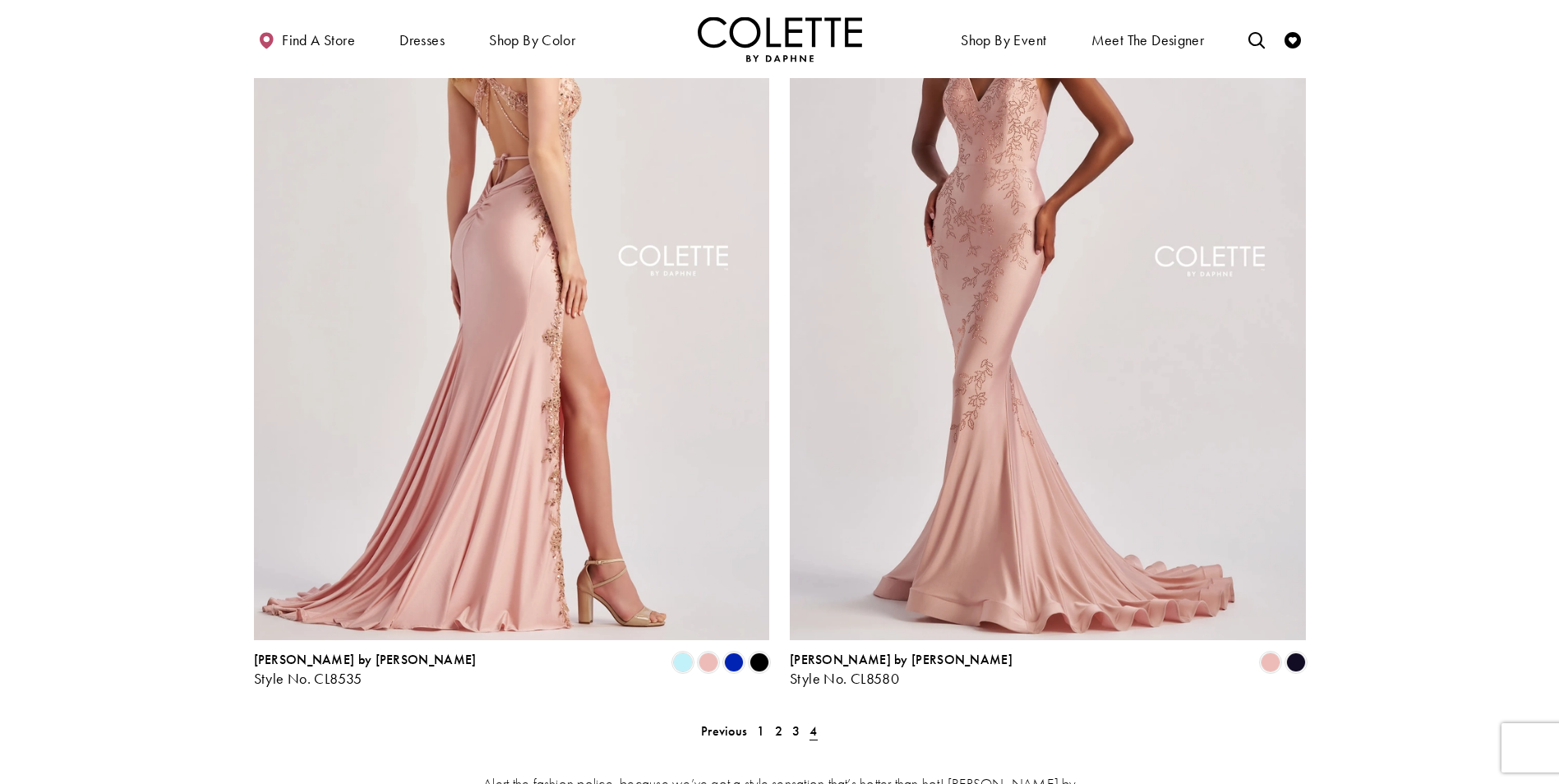
scroll to position [417, 0]
